Goal: Complete application form: Complete application form

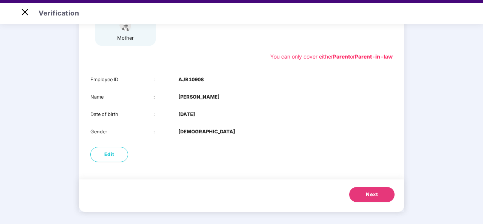
scroll to position [18, 0]
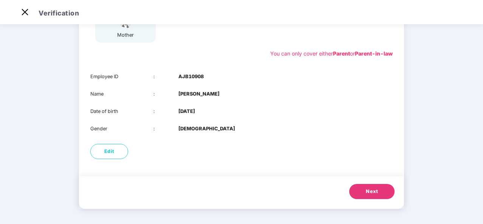
click at [372, 196] on button "Next" at bounding box center [371, 191] width 45 height 15
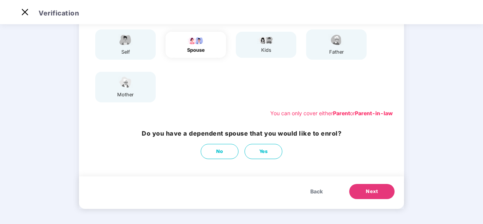
scroll to position [77, 0]
click at [227, 154] on button "No" at bounding box center [220, 151] width 38 height 15
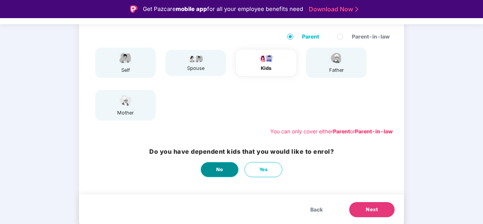
click at [216, 168] on span "No" at bounding box center [219, 170] width 7 height 8
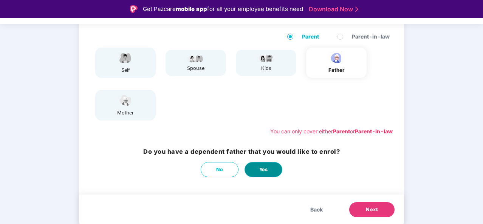
click at [272, 171] on button "Yes" at bounding box center [264, 169] width 38 height 15
select select "****"
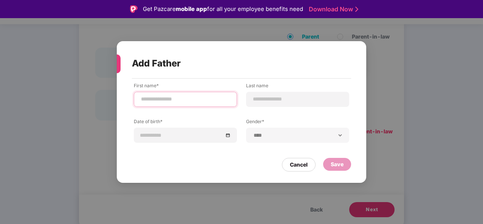
click at [188, 96] on input at bounding box center [185, 99] width 90 height 8
type input "**********"
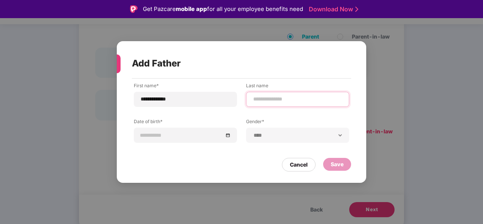
click at [283, 96] on input at bounding box center [297, 99] width 90 height 8
type input "*"
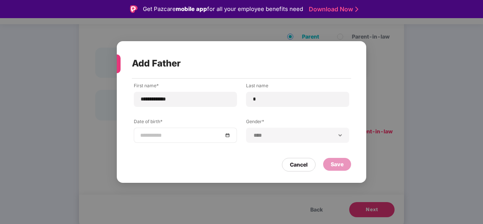
click at [197, 139] on div at bounding box center [185, 135] width 103 height 15
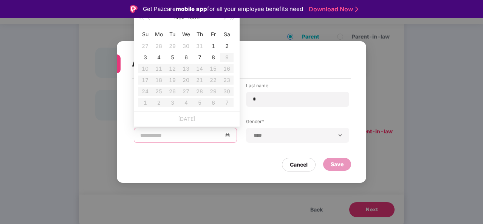
type input "**********"
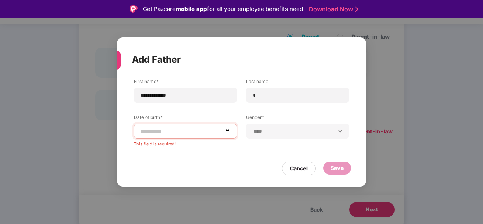
drag, startPoint x: 482, startPoint y: 212, endPoint x: 481, endPoint y: 195, distance: 17.1
click at [481, 195] on div "**********" at bounding box center [241, 112] width 483 height 224
click at [228, 133] on div at bounding box center [185, 131] width 90 height 8
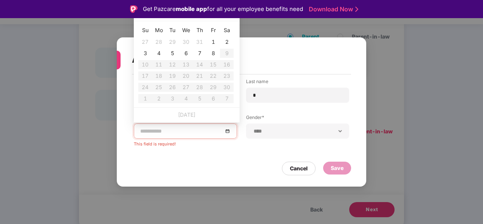
type input "**********"
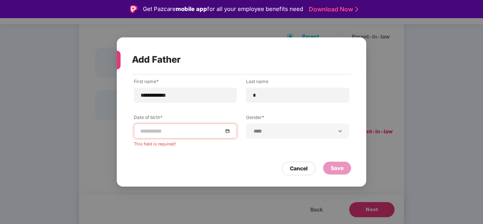
click at [154, 17] on div "Get Pazcare mobile app for all your employee benefits need Download Now" at bounding box center [241, 9] width 483 height 18
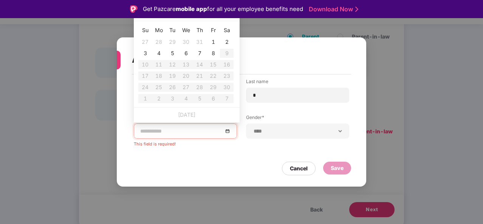
click at [173, 133] on input at bounding box center [181, 131] width 83 height 8
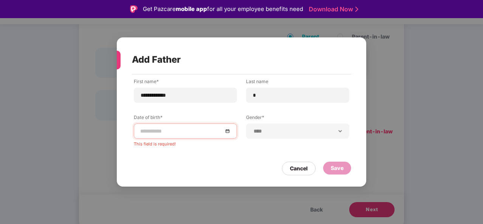
drag, startPoint x: 118, startPoint y: 57, endPoint x: 118, endPoint y: 61, distance: 3.8
click at [118, 61] on div at bounding box center [117, 60] width 8 height 19
drag, startPoint x: 118, startPoint y: 61, endPoint x: 118, endPoint y: 49, distance: 12.1
click at [118, 49] on div "Add Father" at bounding box center [234, 60] width 234 height 30
click at [192, 125] on div at bounding box center [185, 131] width 103 height 15
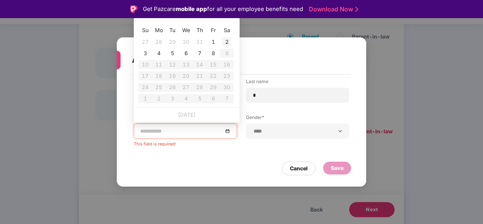
type input "**********"
click at [230, 134] on div at bounding box center [185, 131] width 90 height 8
type input "**********"
click at [212, 40] on div "1" at bounding box center [213, 41] width 9 height 9
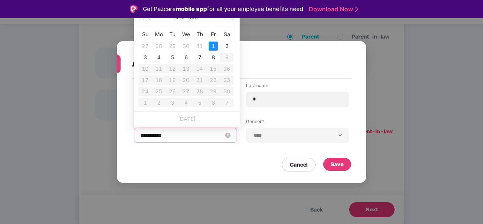
click at [170, 136] on input "**********" at bounding box center [181, 135] width 83 height 8
click at [181, 138] on input "**********" at bounding box center [181, 135] width 83 height 8
click at [234, 19] on button "button" at bounding box center [232, 17] width 8 height 15
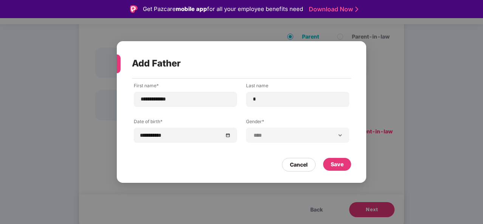
click at [194, 18] on div "Get Pazcare mobile app for all your employee benefits need Download Now" at bounding box center [241, 9] width 483 height 18
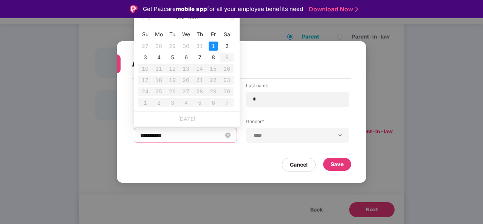
click at [175, 135] on input "**********" at bounding box center [181, 135] width 83 height 8
click at [196, 21] on button "1985" at bounding box center [193, 17] width 12 height 15
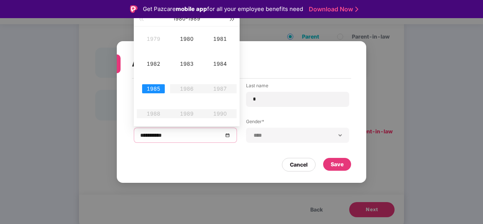
click at [231, 19] on span "button" at bounding box center [233, 19] width 4 height 4
click at [143, 19] on span "button" at bounding box center [141, 19] width 4 height 4
click at [221, 65] on div "1964" at bounding box center [220, 63] width 23 height 9
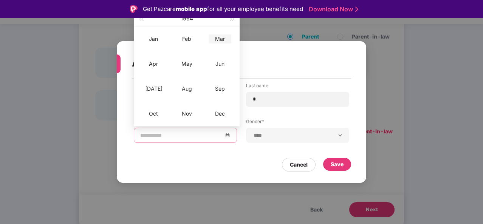
click at [224, 38] on div "Mar" at bounding box center [220, 38] width 23 height 9
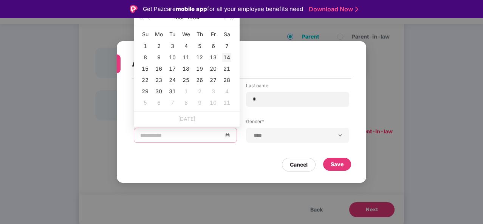
click at [231, 58] on td "14" at bounding box center [227, 57] width 14 height 11
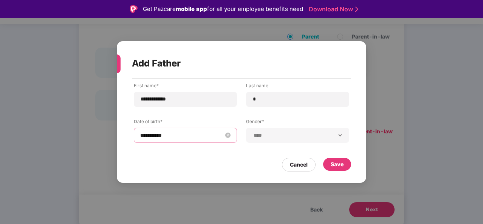
click at [173, 136] on input "**********" at bounding box center [181, 135] width 83 height 8
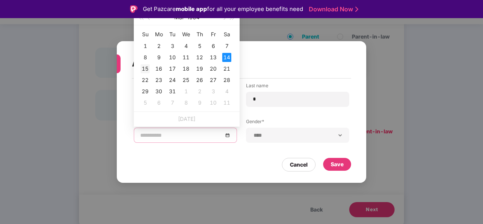
type input "**********"
click at [146, 71] on div "15" at bounding box center [145, 68] width 9 height 9
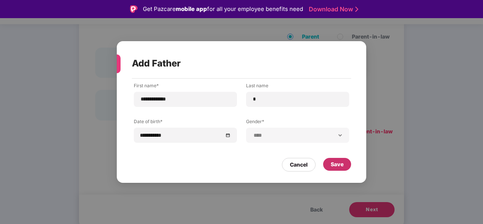
click at [345, 168] on div "Save" at bounding box center [337, 164] width 28 height 13
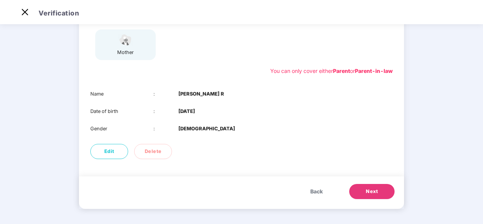
scroll to position [119, 0]
click at [214, 122] on div "Name : VENKATACHALAM R Date of birth : 15 Mar 1964 Gender : MALE" at bounding box center [241, 111] width 325 height 57
click at [212, 145] on div "Edit Delete" at bounding box center [241, 151] width 325 height 23
click at [373, 195] on span "Next" at bounding box center [372, 192] width 12 height 8
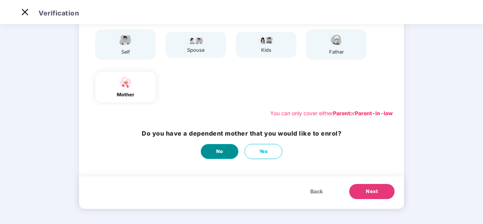
click at [228, 151] on button "No" at bounding box center [220, 151] width 38 height 15
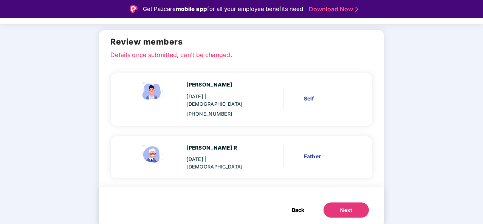
scroll to position [43, 0]
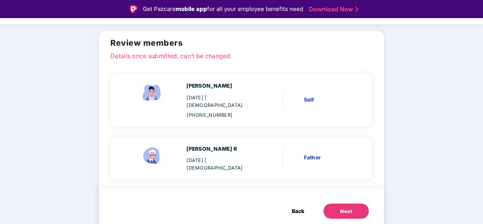
click at [347, 209] on div "Next" at bounding box center [346, 212] width 12 height 8
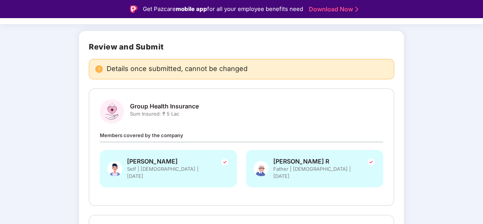
click at [463, 88] on div "Verify members Review members 03 Submit Review and Submit Details once submitte…" at bounding box center [241, 198] width 483 height 392
click at [442, 171] on div "Verify members Review members 03 Submit Review and Submit Details once submitte…" at bounding box center [241, 198] width 483 height 392
click at [76, 146] on div "Verify members Review members 03 Submit Review and Submit Details once submitte…" at bounding box center [241, 198] width 483 height 392
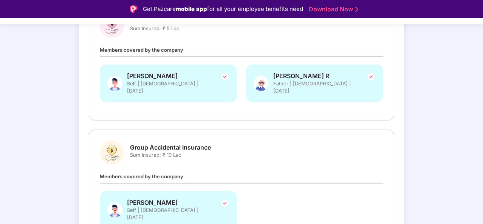
scroll to position [135, 0]
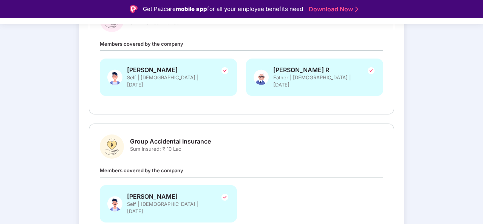
click at [39, 129] on div "Verify members Review members 03 Submit Review and Submit Details once submitte…" at bounding box center [241, 106] width 483 height 392
click at [41, 124] on div "Verify members Review members 03 Submit Review and Submit Details once submitte…" at bounding box center [241, 106] width 483 height 392
click at [42, 118] on div "Verify members Review members 03 Submit Review and Submit Details once submitte…" at bounding box center [241, 106] width 483 height 392
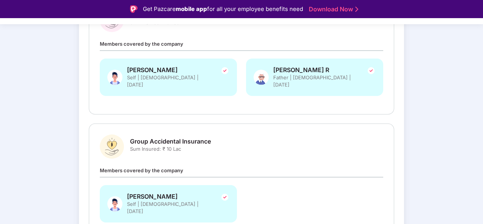
click at [51, 65] on div "Verify members Review members 03 Submit Review and Submit Details once submitte…" at bounding box center [241, 106] width 483 height 392
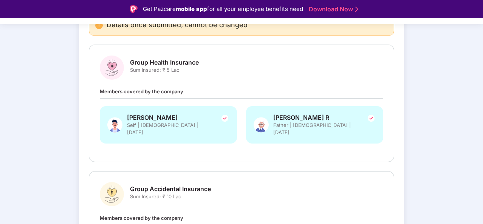
scroll to position [85, 0]
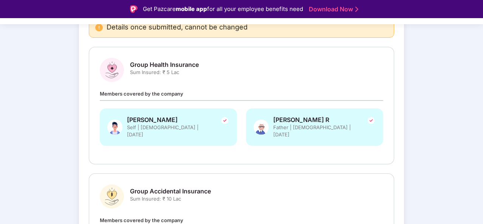
drag, startPoint x: 53, startPoint y: 58, endPoint x: 32, endPoint y: 169, distance: 112.3
drag, startPoint x: 32, startPoint y: 169, endPoint x: 442, endPoint y: 132, distance: 412.1
click at [442, 132] on div "Verify members Review members 03 Submit Review and Submit Details once submitte…" at bounding box center [241, 157] width 483 height 392
click at [479, 31] on div "Verify members Review members 03 Submit Review and Submit Details once submitte…" at bounding box center [241, 157] width 483 height 392
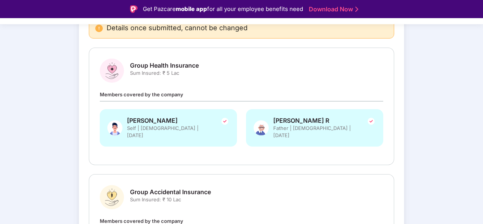
click at [419, 107] on div "Verify members Review members 03 Submit Review and Submit Details once submitte…" at bounding box center [241, 157] width 483 height 392
click at [424, 95] on div "Verify members Review members 03 Submit Review and Submit Details once submitte…" at bounding box center [241, 157] width 483 height 392
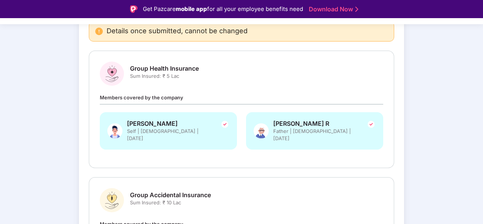
drag, startPoint x: 430, startPoint y: 88, endPoint x: 45, endPoint y: 71, distance: 385.1
click at [45, 71] on div "Verify members Review members 03 Submit Review and Submit Details once submitte…" at bounding box center [241, 160] width 483 height 392
click at [85, 151] on div "Review and Submit Details once submitted, cannot be changed Group Health Insura…" at bounding box center [241, 149] width 325 height 313
click at [93, 127] on div "Group Health Insurance Sum Insured: ₹ 5 Lac Members covered by the company Sara…" at bounding box center [241, 110] width 305 height 118
click at [102, 96] on span "Members covered by the company" at bounding box center [142, 97] width 84 height 6
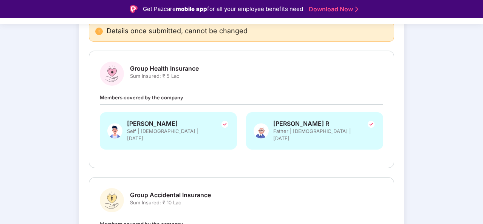
click at [103, 95] on span "Members covered by the company" at bounding box center [142, 97] width 84 height 6
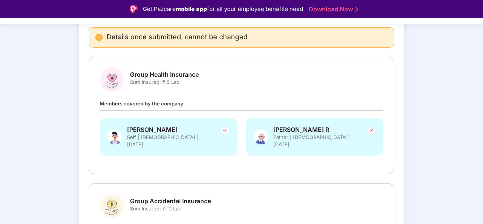
click at [96, 63] on div "Group Health Insurance Sum Insured: ₹ 5 Lac Members covered by the company Sara…" at bounding box center [241, 116] width 305 height 118
click at [124, 92] on div "Group Health Insurance Sum Insured: ₹ 5 Lac Members covered by the company Sara…" at bounding box center [241, 116] width 283 height 96
click at [20, 160] on div "Verify members Review members 03 Submit Review and Submit Details once submitte…" at bounding box center [241, 166] width 483 height 392
click at [25, 153] on div "Verify members Review members 03 Submit Review and Submit Details once submitte…" at bounding box center [241, 166] width 483 height 392
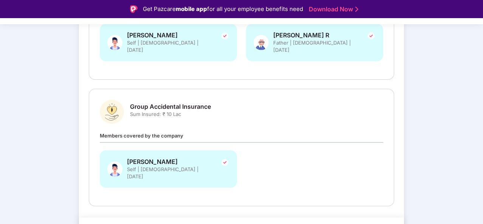
scroll to position [178, 0]
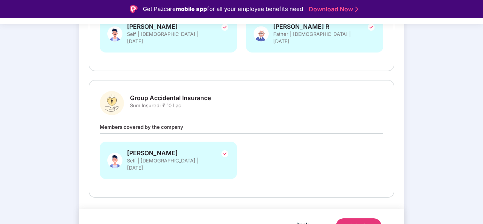
click at [361, 222] on div "Submit" at bounding box center [359, 226] width 18 height 8
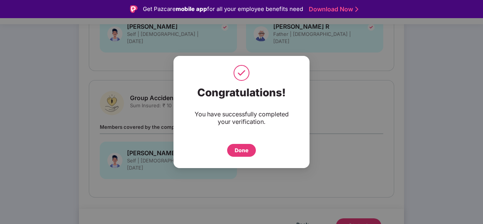
click at [243, 151] on div "Done" at bounding box center [242, 150] width 14 height 8
